Goal: Information Seeking & Learning: Learn about a topic

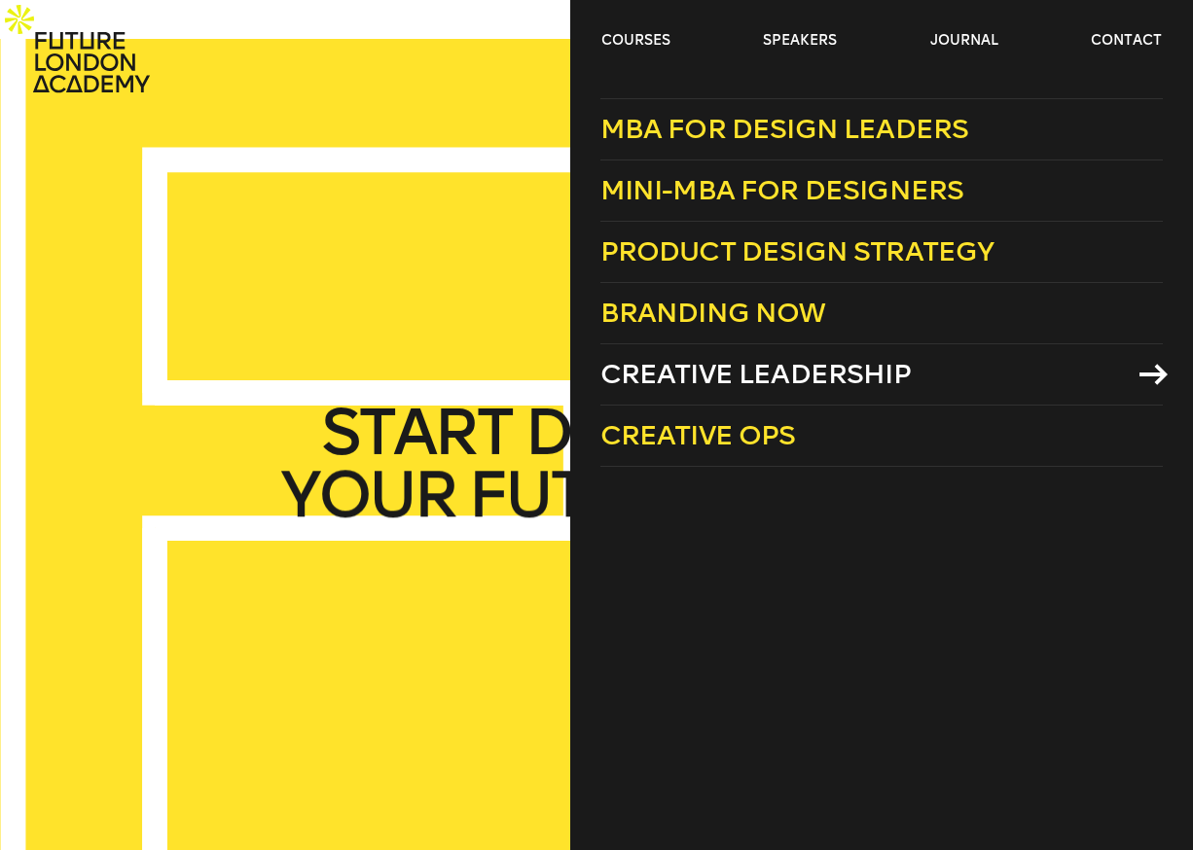
click at [681, 366] on span "Creative Leadership" at bounding box center [755, 374] width 310 height 32
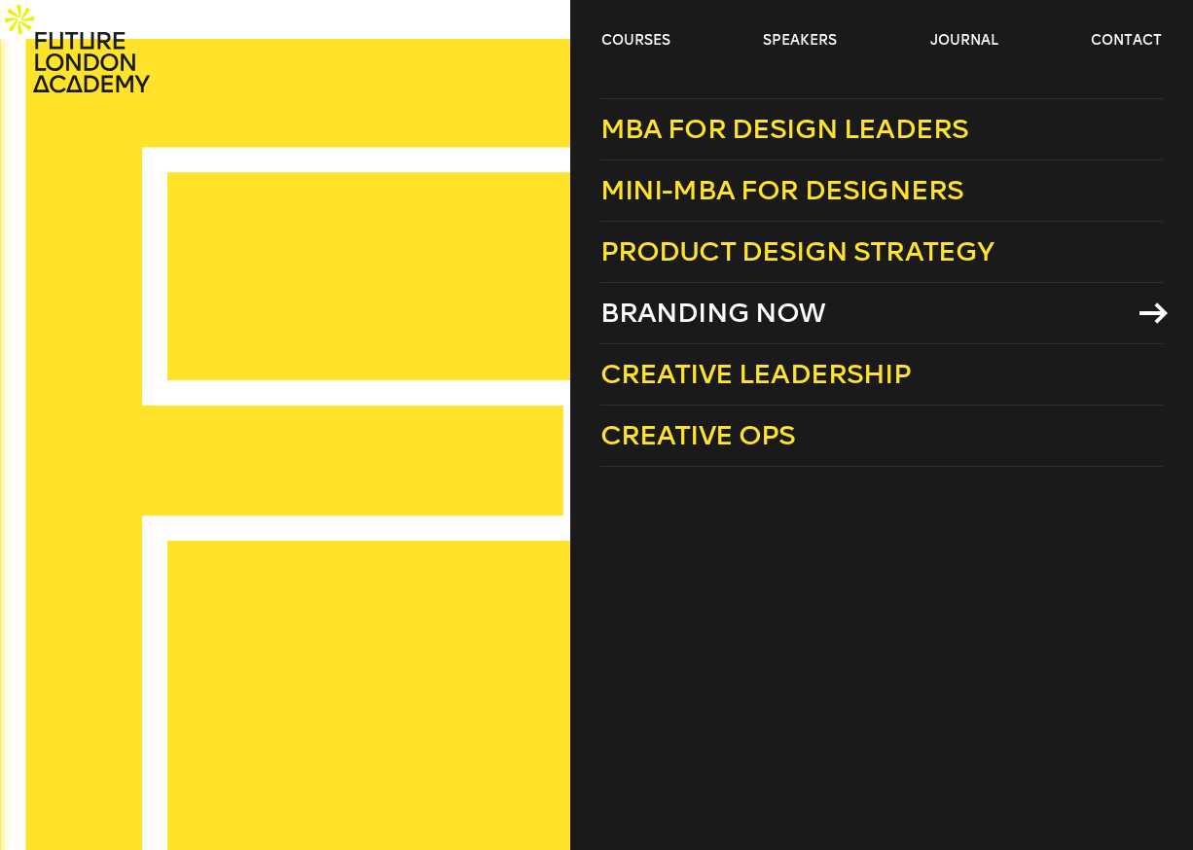
click at [705, 320] on span "Branding Now" at bounding box center [713, 313] width 226 height 32
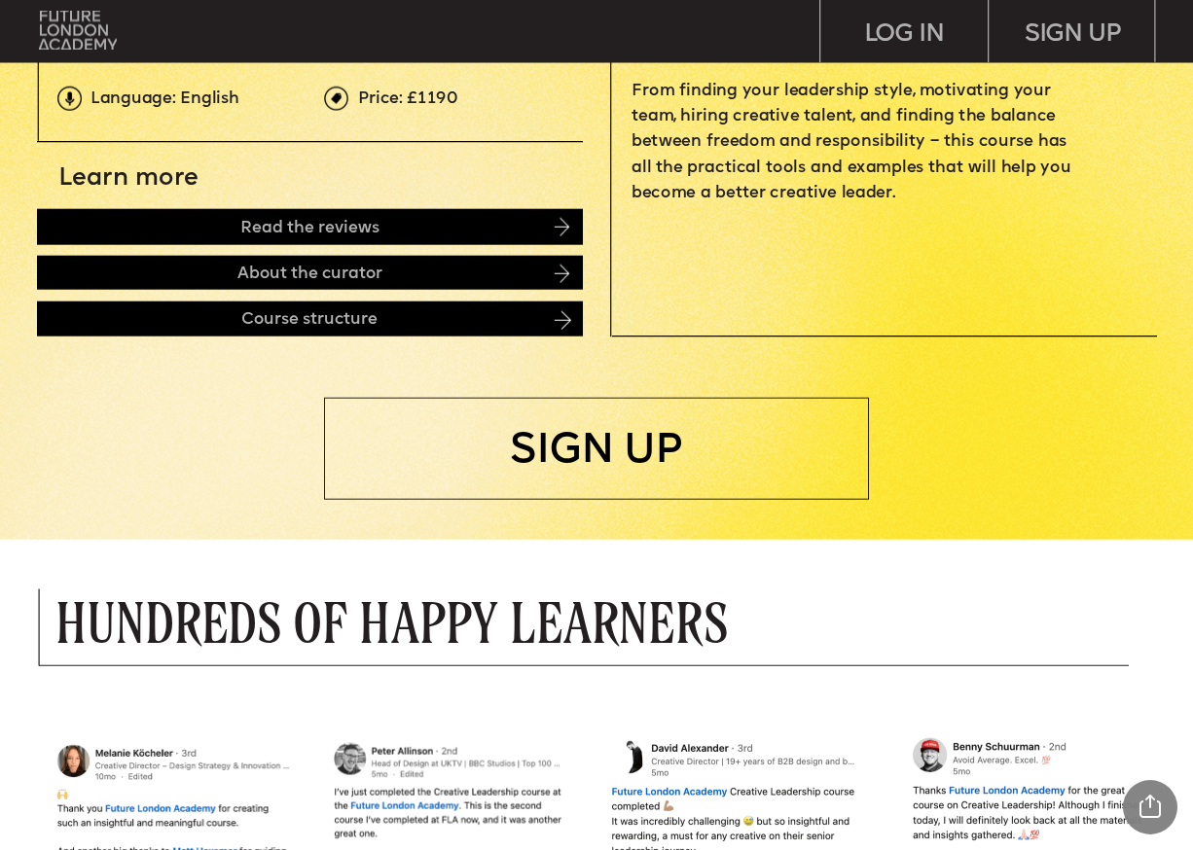
scroll to position [757, 0]
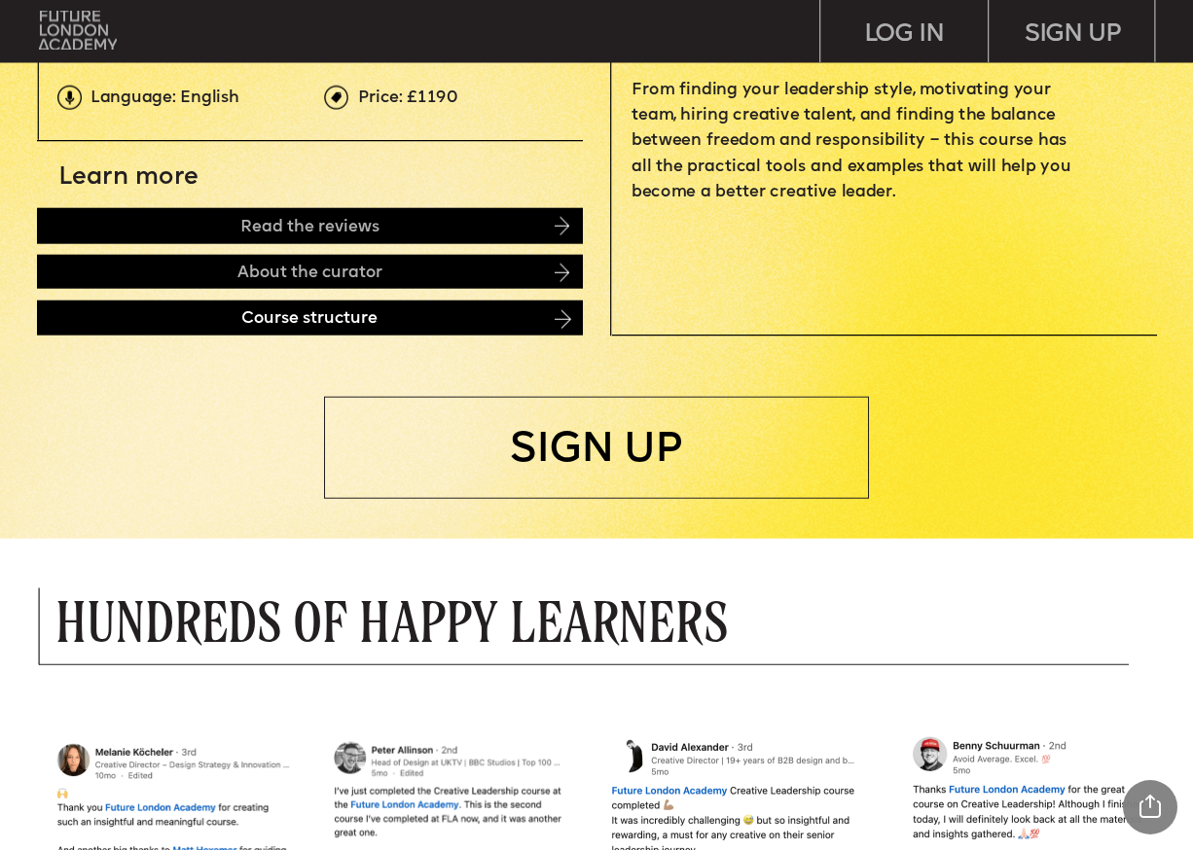
click at [355, 319] on div "Course structure" at bounding box center [309, 318] width 545 height 35
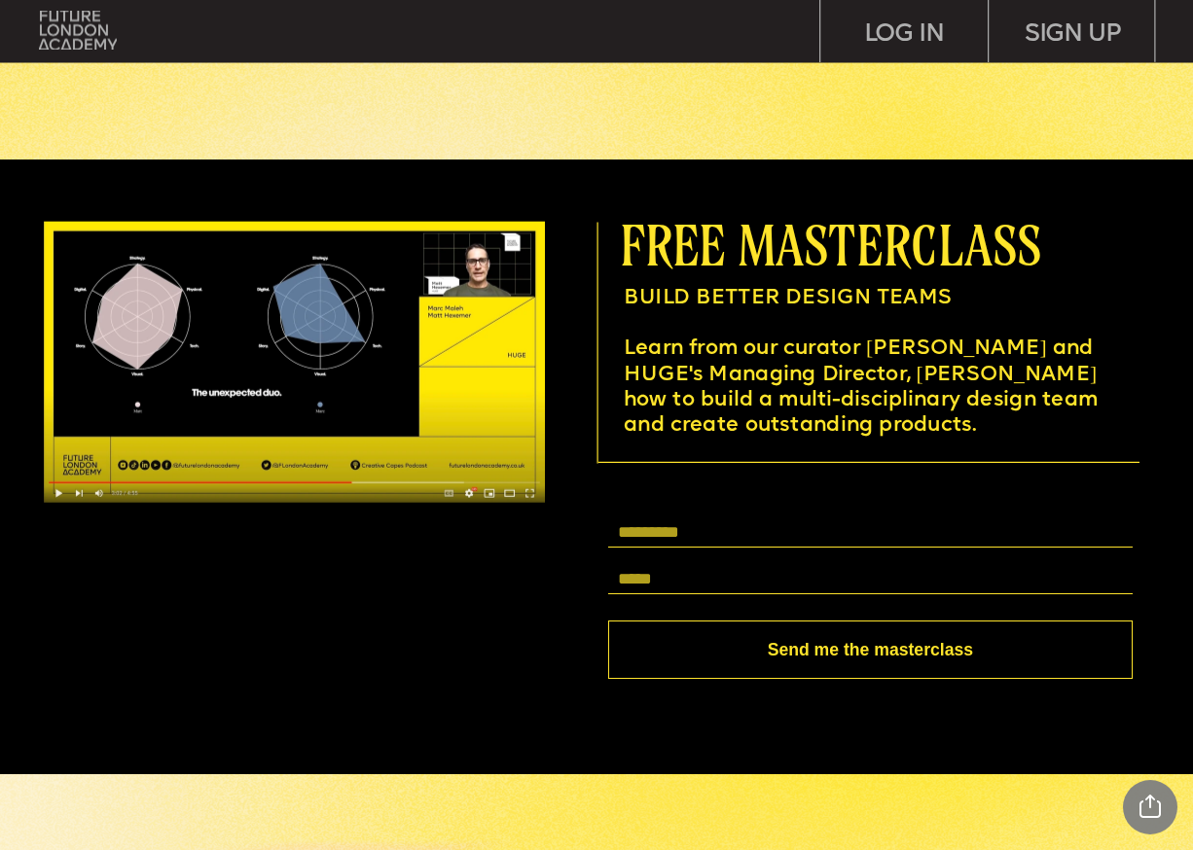
scroll to position [4468, 0]
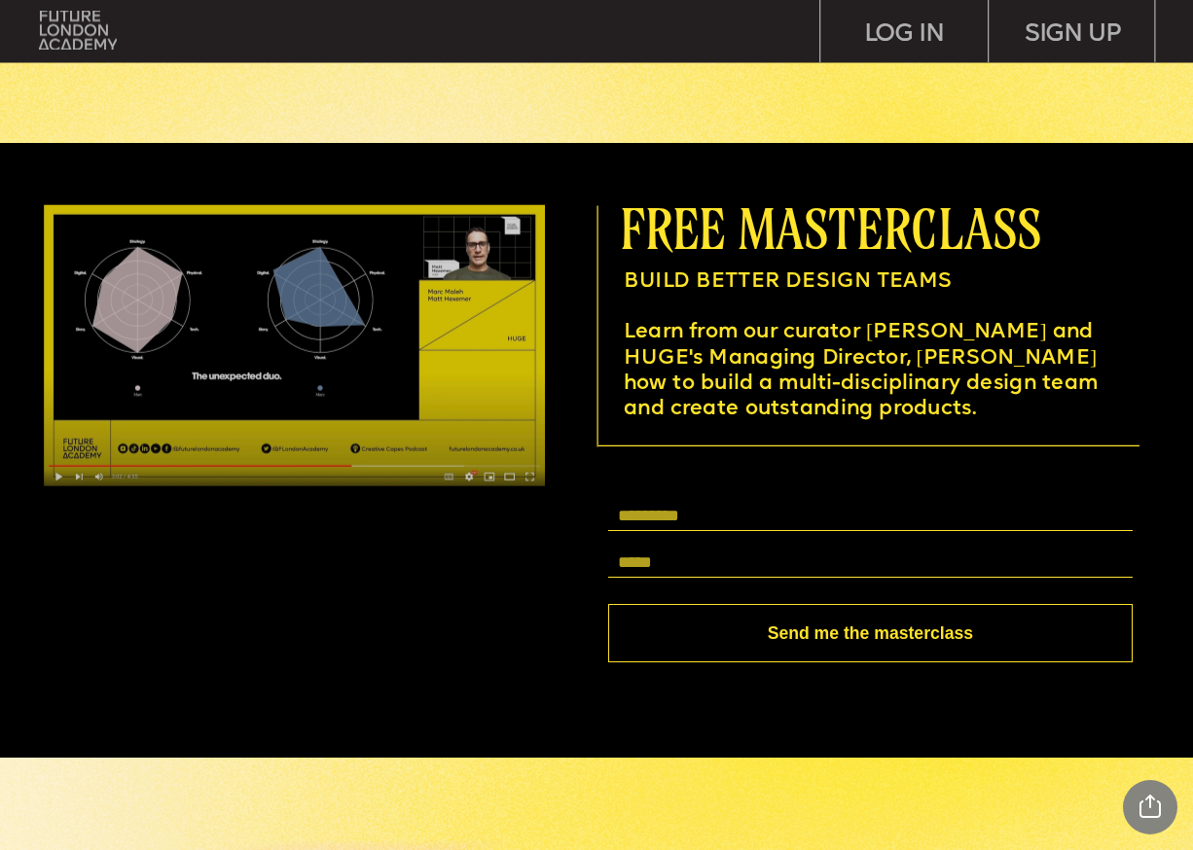
click at [270, 414] on img at bounding box center [294, 345] width 501 height 282
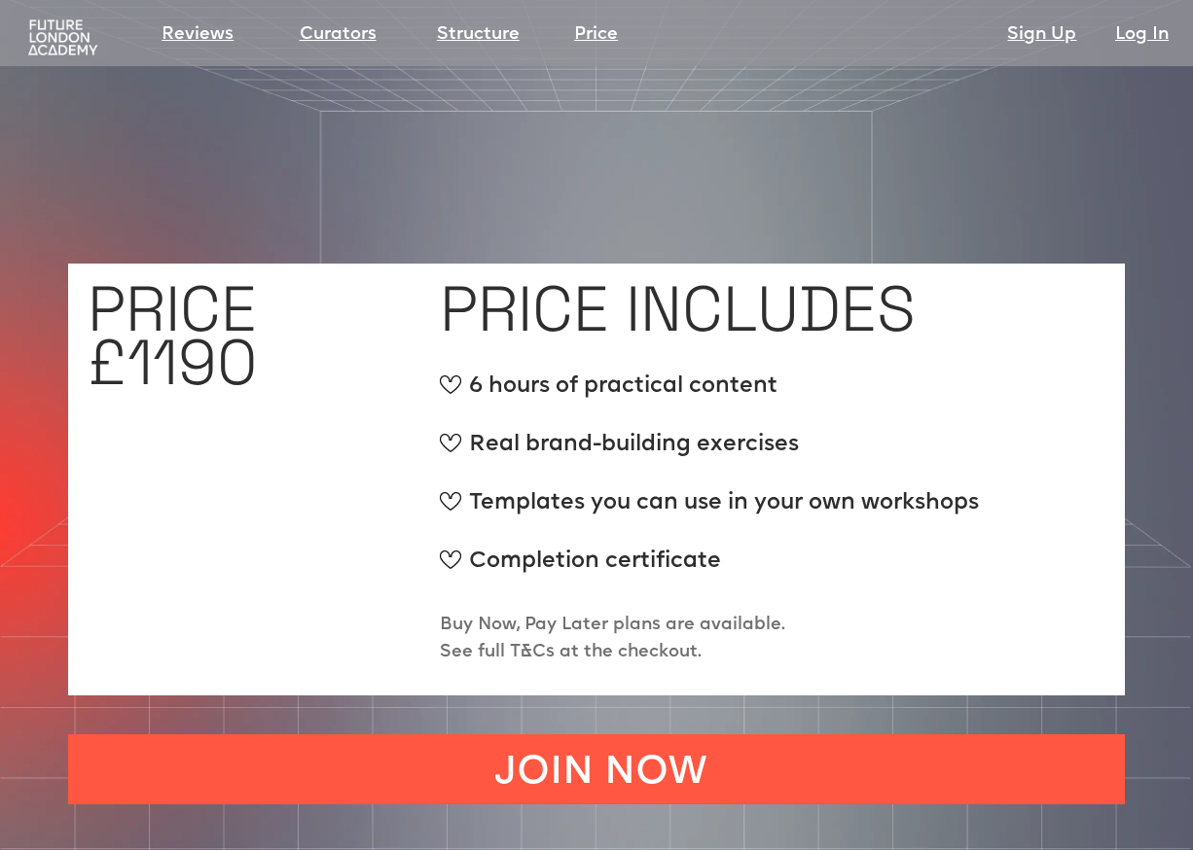
scroll to position [7463, 0]
